Goal: Information Seeking & Learning: Check status

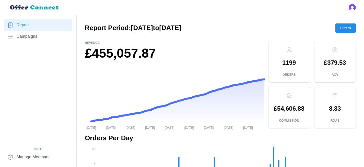
click at [340, 29] on span "Filters" at bounding box center [345, 28] width 11 height 9
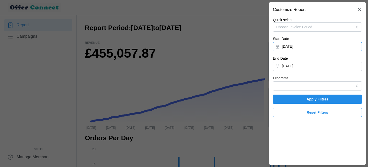
click at [294, 46] on button "[DATE]" at bounding box center [317, 46] width 89 height 9
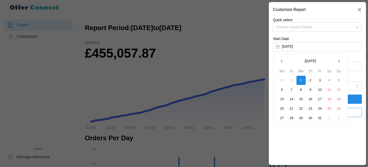
click at [337, 60] on icon "button" at bounding box center [338, 61] width 4 height 4
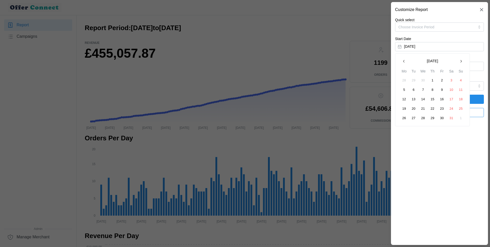
click at [363, 61] on icon "button" at bounding box center [461, 61] width 4 height 4
click at [363, 81] on button "1" at bounding box center [404, 80] width 9 height 9
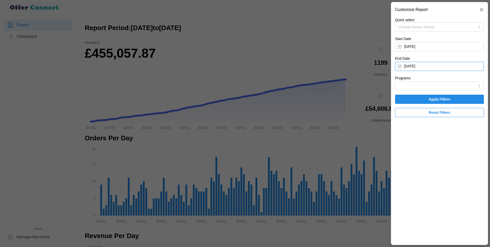
click at [363, 69] on button "[DATE]" at bounding box center [439, 66] width 89 height 9
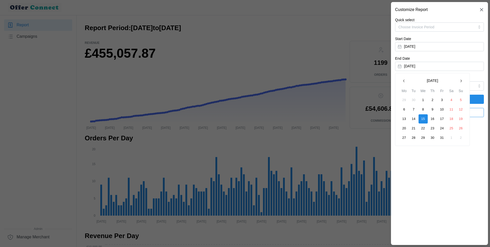
click at [363, 80] on icon "button" at bounding box center [404, 81] width 4 height 4
click at [363, 137] on button "30" at bounding box center [413, 137] width 9 height 9
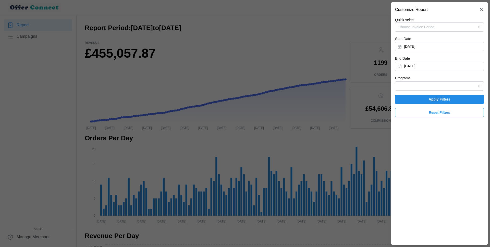
click at [363, 99] on span "Apply Filters" at bounding box center [440, 99] width 22 height 9
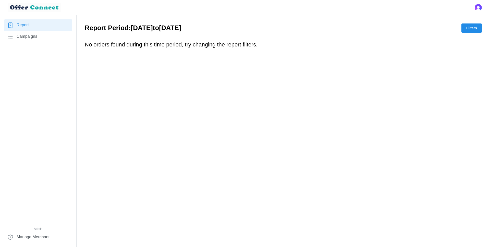
click at [28, 40] on span "Campaigns" at bounding box center [27, 36] width 21 height 6
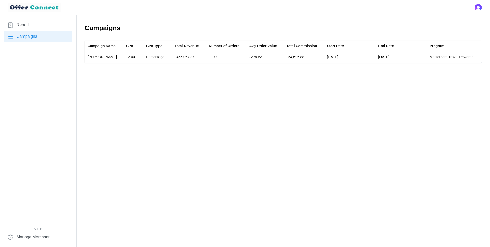
click at [25, 29] on link "Report" at bounding box center [38, 24] width 68 height 11
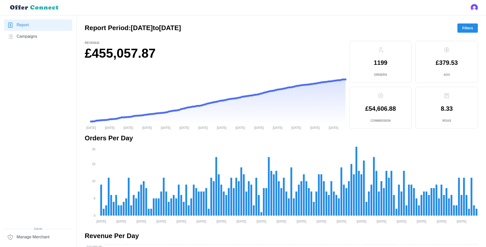
click at [363, 29] on span "Filters" at bounding box center [467, 28] width 11 height 9
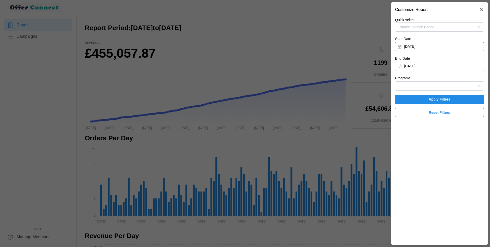
click at [363, 46] on button "[DATE]" at bounding box center [439, 46] width 89 height 9
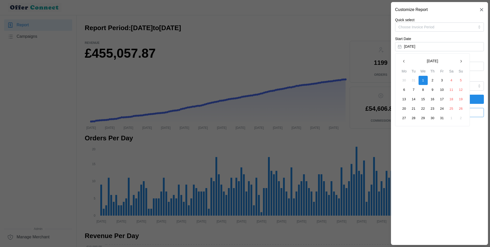
click at [363, 61] on icon "button" at bounding box center [461, 61] width 4 height 4
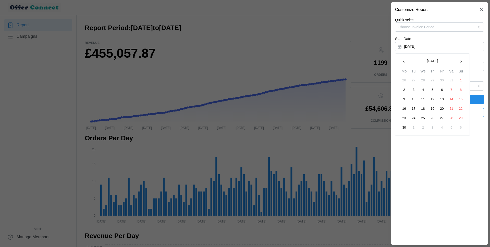
click at [363, 61] on icon "button" at bounding box center [461, 61] width 4 height 4
click at [363, 80] on button "1" at bounding box center [441, 80] width 9 height 9
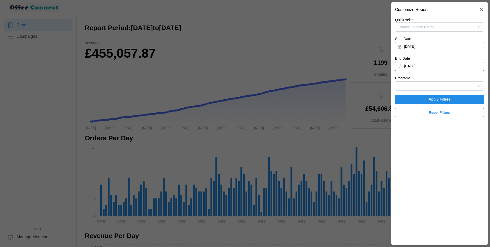
click at [363, 67] on button "[DATE]" at bounding box center [439, 66] width 89 height 9
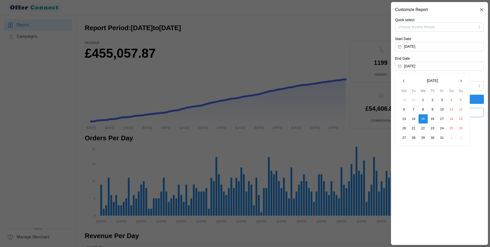
click at [363, 81] on icon "button" at bounding box center [403, 81] width 1 height 3
click at [363, 138] on button "31" at bounding box center [460, 137] width 9 height 9
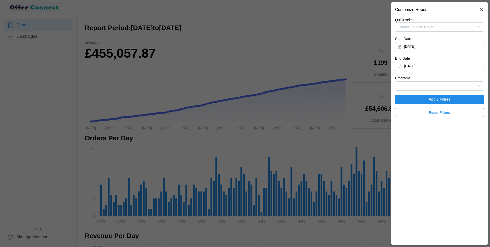
click at [363, 95] on span "Apply Filters" at bounding box center [439, 99] width 79 height 9
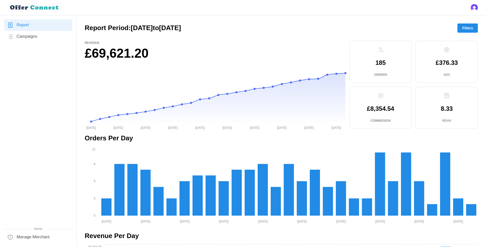
click at [40, 38] on link "Campaigns" at bounding box center [38, 36] width 68 height 11
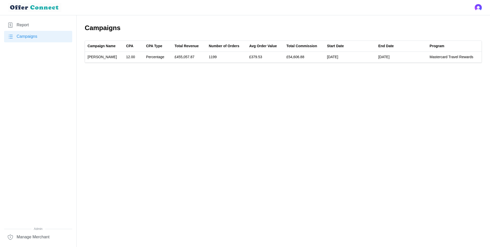
click at [32, 26] on link "Report" at bounding box center [38, 24] width 68 height 11
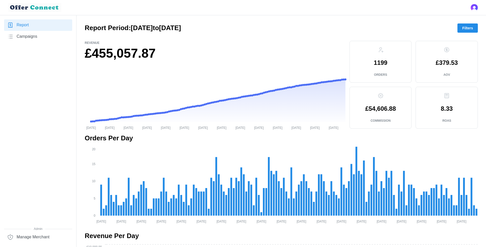
click at [363, 28] on span "Filters" at bounding box center [467, 28] width 11 height 9
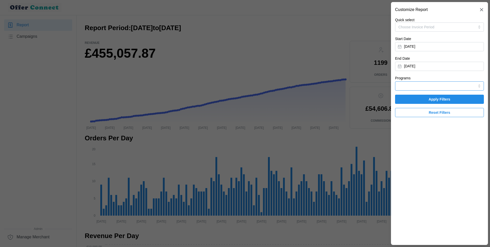
click at [363, 85] on input "Programs" at bounding box center [439, 85] width 89 height 9
click at [363, 99] on span "Mastercard Travel Rewards" at bounding box center [421, 98] width 44 height 6
type input "Mastercard Travel Rewards"
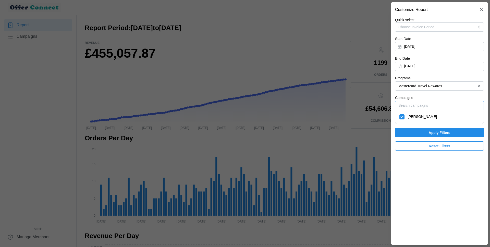
click at [363, 108] on input "Campaigns" at bounding box center [439, 105] width 89 height 9
click at [363, 26] on span "Choose Invoice Period" at bounding box center [416, 27] width 36 height 4
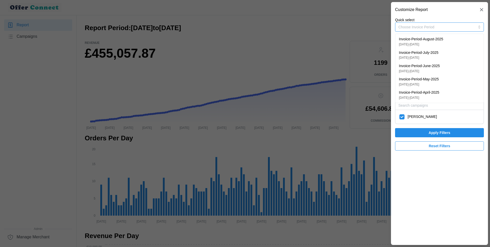
click at [363, 42] on p "[DATE] - [DATE]" at bounding box center [421, 44] width 44 height 5
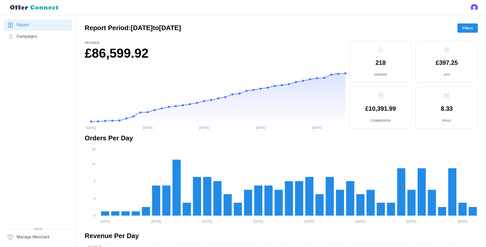
click at [363, 36] on div at bounding box center [281, 37] width 393 height 8
click at [363, 28] on span "Filters" at bounding box center [467, 28] width 11 height 9
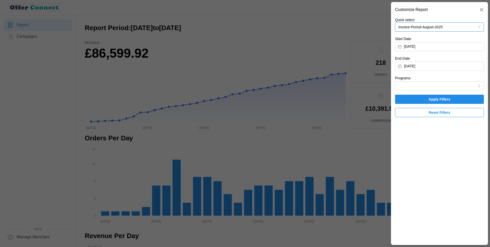
click at [363, 27] on button "Invoice-Period-August-2025" at bounding box center [439, 26] width 89 height 9
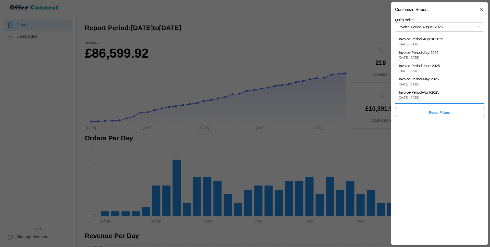
click at [363, 16] on header "Customize Report" at bounding box center [439, 9] width 97 height 15
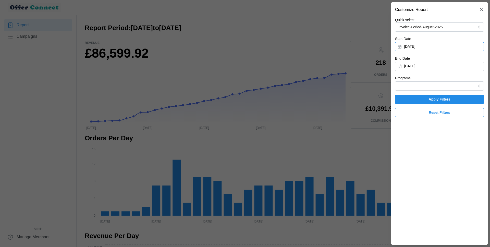
click at [363, 43] on button "[DATE]" at bounding box center [439, 46] width 89 height 9
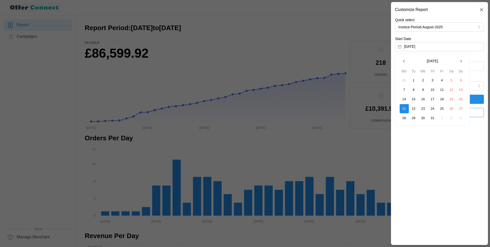
click at [363, 62] on icon "button" at bounding box center [404, 61] width 4 height 4
click at [363, 79] on button "1" at bounding box center [451, 80] width 9 height 9
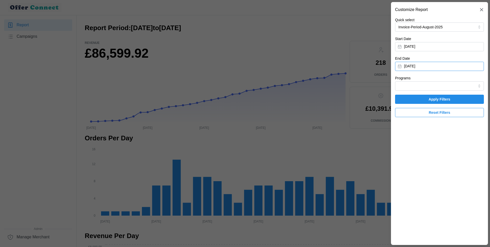
click at [363, 65] on button "[DATE]" at bounding box center [439, 66] width 89 height 9
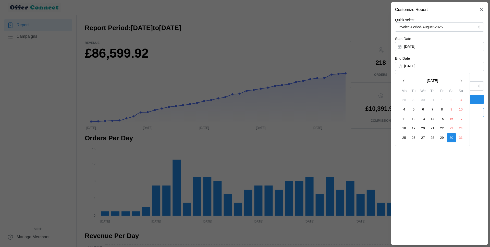
click at [363, 81] on icon "button" at bounding box center [461, 81] width 4 height 4
click at [363, 140] on button "30" at bounding box center [460, 137] width 9 height 9
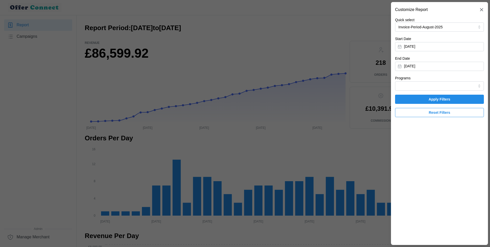
click at [363, 98] on span "Apply Filters" at bounding box center [440, 99] width 22 height 9
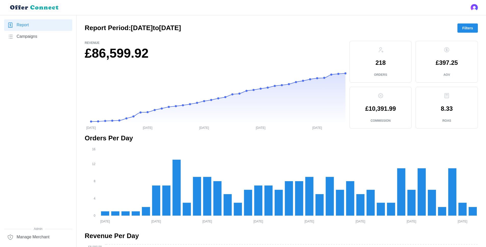
click at [363, 28] on span "Filters" at bounding box center [467, 28] width 11 height 9
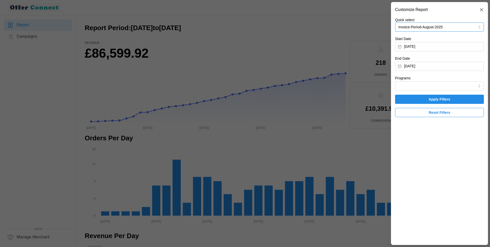
click at [363, 27] on button "Invoice-Period-August-2025" at bounding box center [439, 26] width 89 height 9
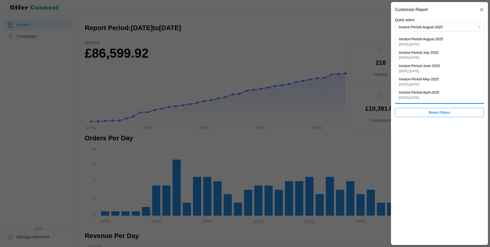
click at [363, 22] on div at bounding box center [245, 123] width 490 height 247
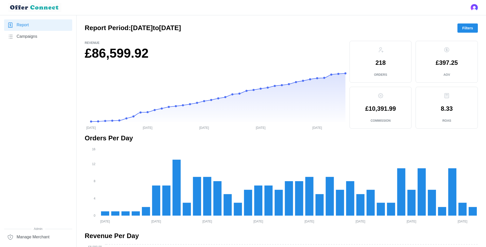
click at [363, 25] on button "Filters" at bounding box center [468, 27] width 20 height 9
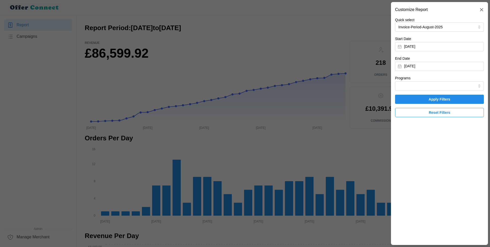
click at [330, 27] on div at bounding box center [245, 123] width 490 height 247
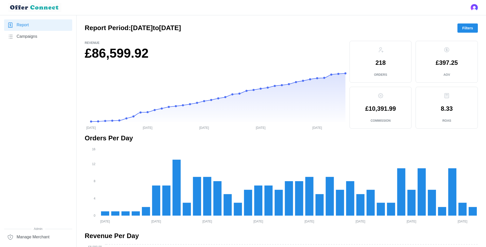
click at [35, 29] on link "Report" at bounding box center [38, 24] width 68 height 11
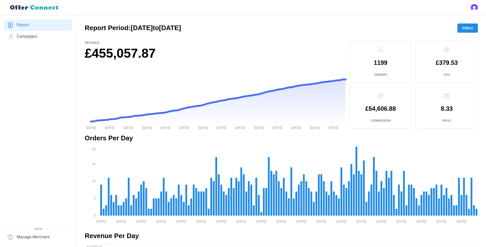
click at [363, 37] on div at bounding box center [281, 37] width 393 height 8
click at [363, 110] on p "£54,606.88" at bounding box center [380, 109] width 31 height 6
drag, startPoint x: 365, startPoint y: 108, endPoint x: 401, endPoint y: 108, distance: 35.7
click at [363, 108] on div "£54,606.88 Commission" at bounding box center [380, 107] width 53 height 33
copy p "54,606.88"
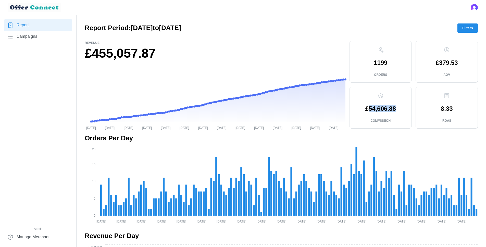
click at [363, 29] on span "Filters" at bounding box center [467, 28] width 11 height 9
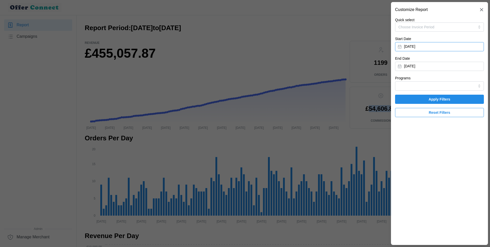
click at [363, 46] on button "[DATE]" at bounding box center [439, 46] width 89 height 9
click at [363, 146] on section "Customize Report Quick select Choose Invoice Period Start Date [DATE] End Date …" at bounding box center [439, 123] width 97 height 243
click at [363, 100] on span "Apply Filters" at bounding box center [440, 99] width 22 height 9
